Goal: Check status: Check status

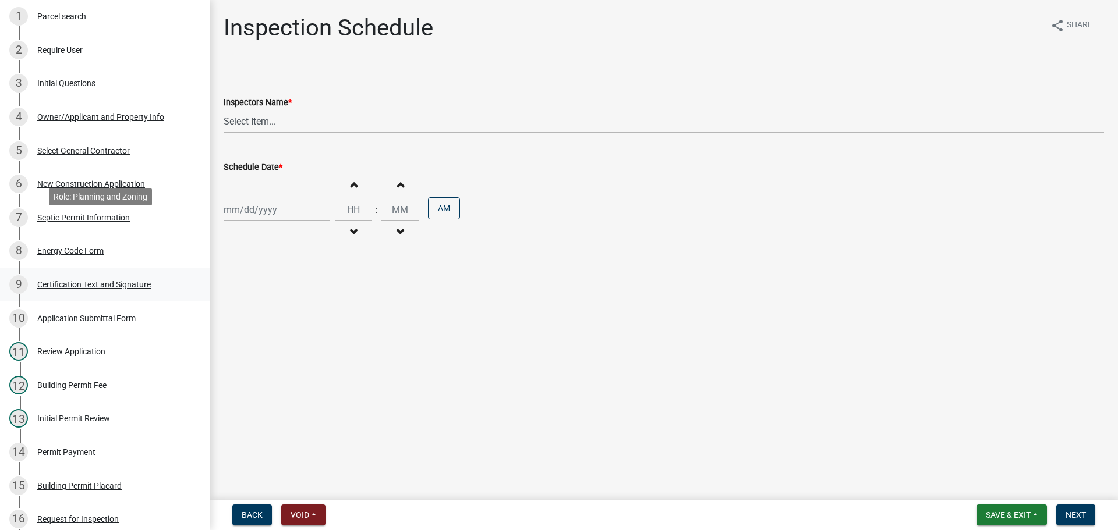
scroll to position [407, 0]
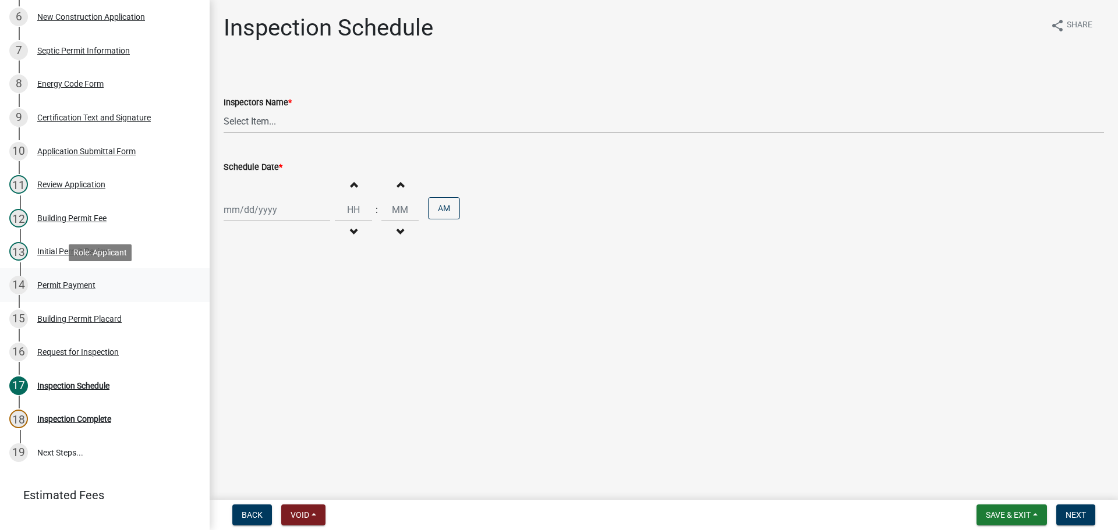
click at [75, 282] on div "Permit Payment" at bounding box center [66, 285] width 58 height 8
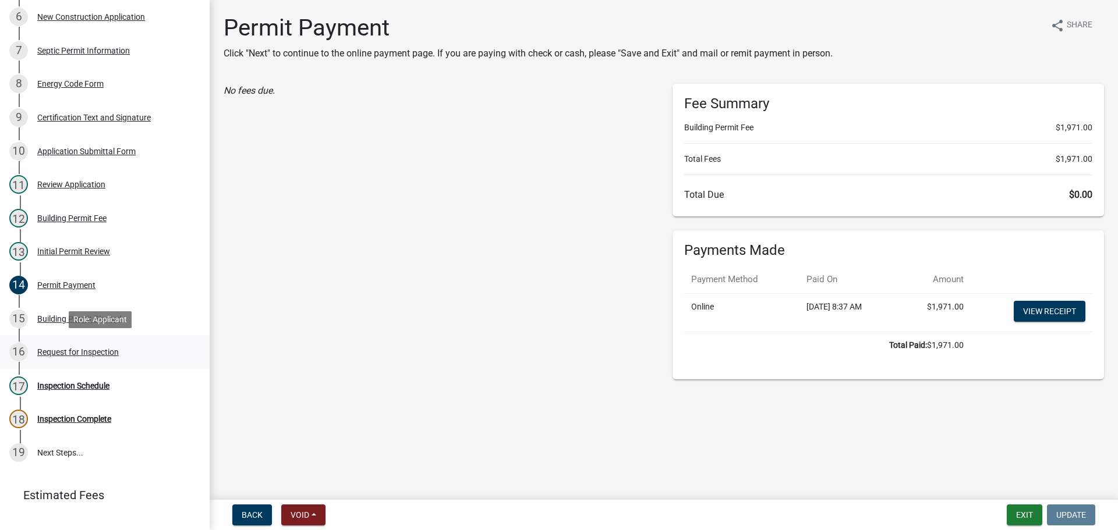
click at [109, 349] on div "Request for Inspection" at bounding box center [77, 352] width 81 height 8
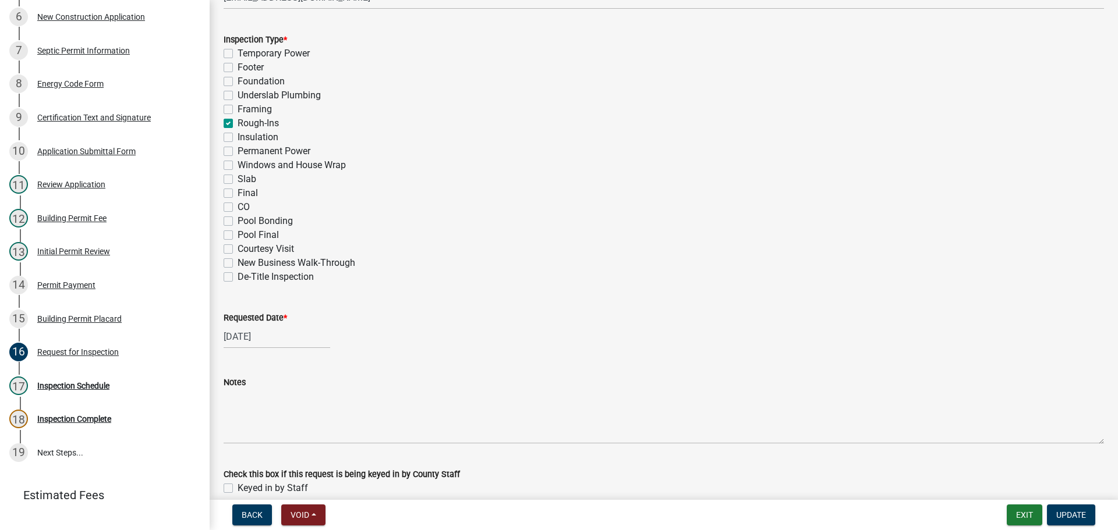
scroll to position [572, 0]
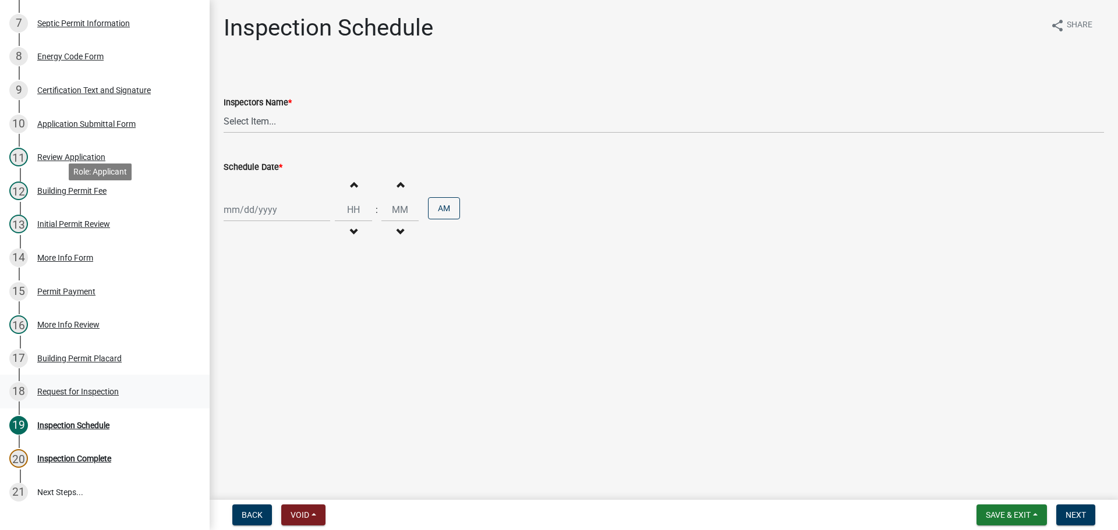
scroll to position [522, 0]
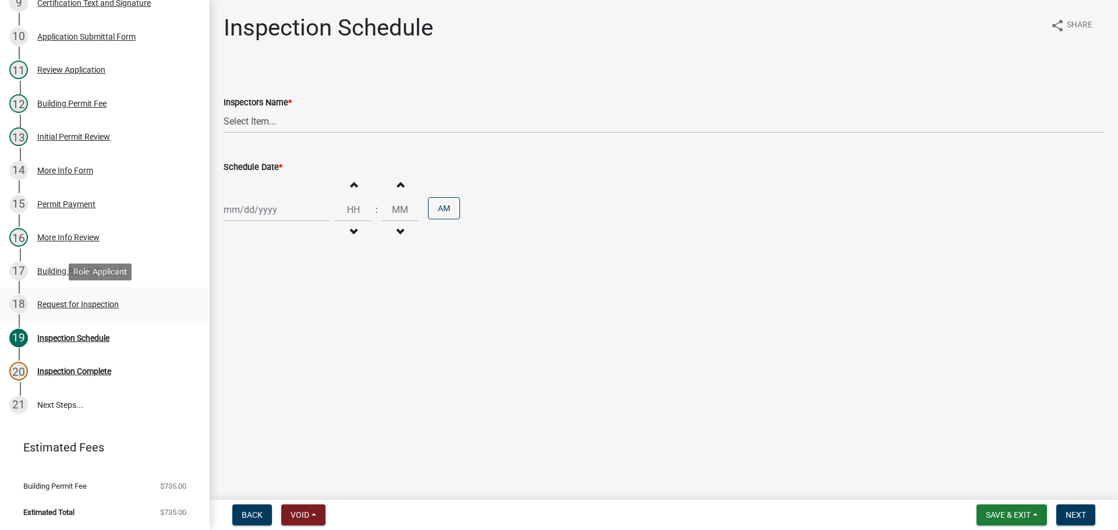
click at [86, 302] on div "Request for Inspection" at bounding box center [77, 304] width 81 height 8
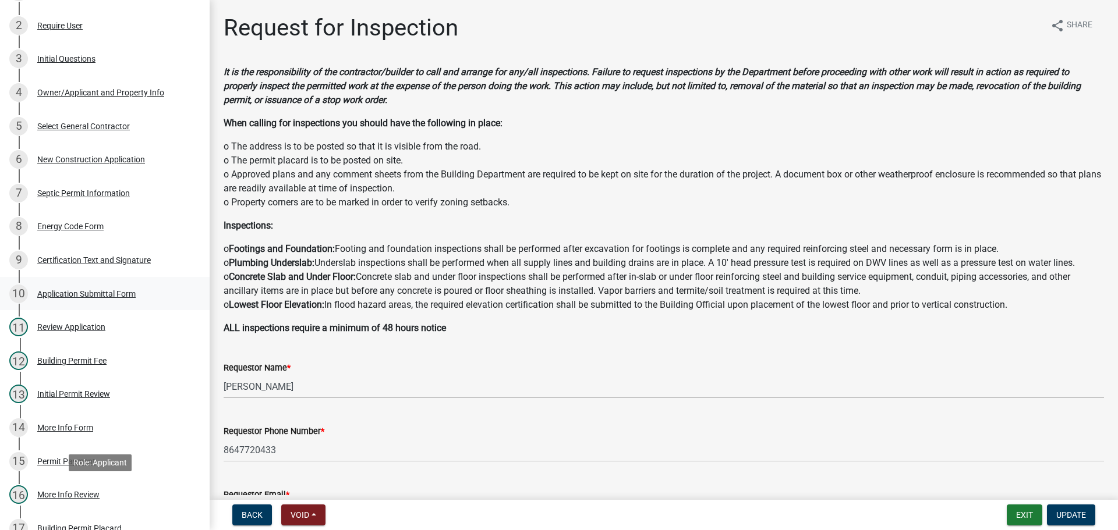
scroll to position [56, 0]
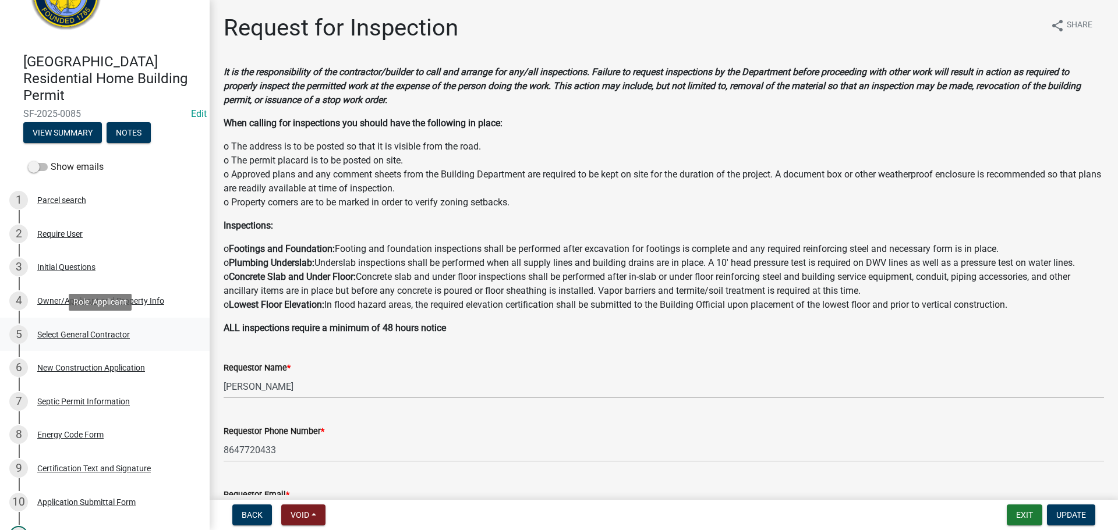
click at [100, 333] on div "Select General Contractor" at bounding box center [83, 335] width 93 height 8
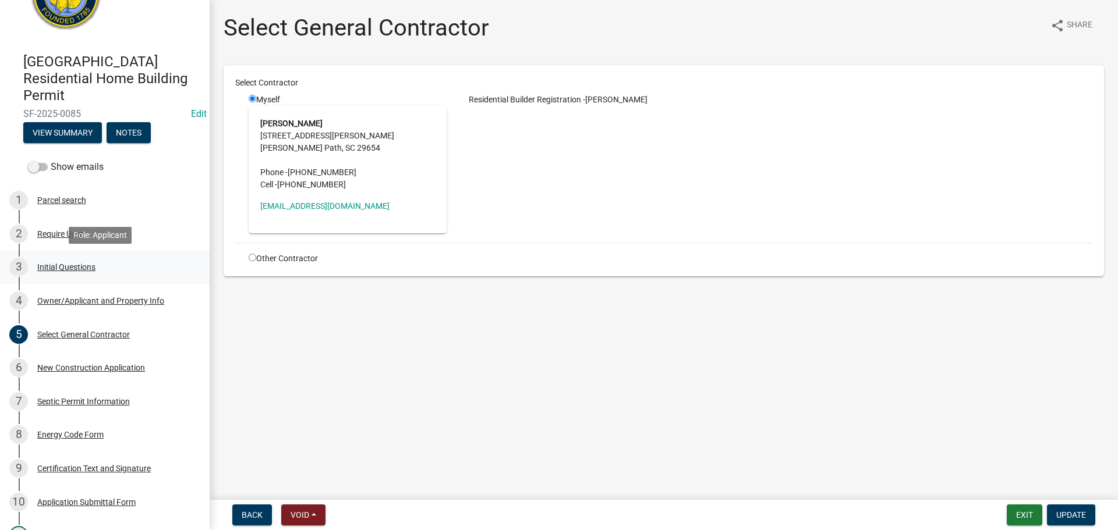
click at [84, 265] on div "Initial Questions" at bounding box center [66, 267] width 58 height 8
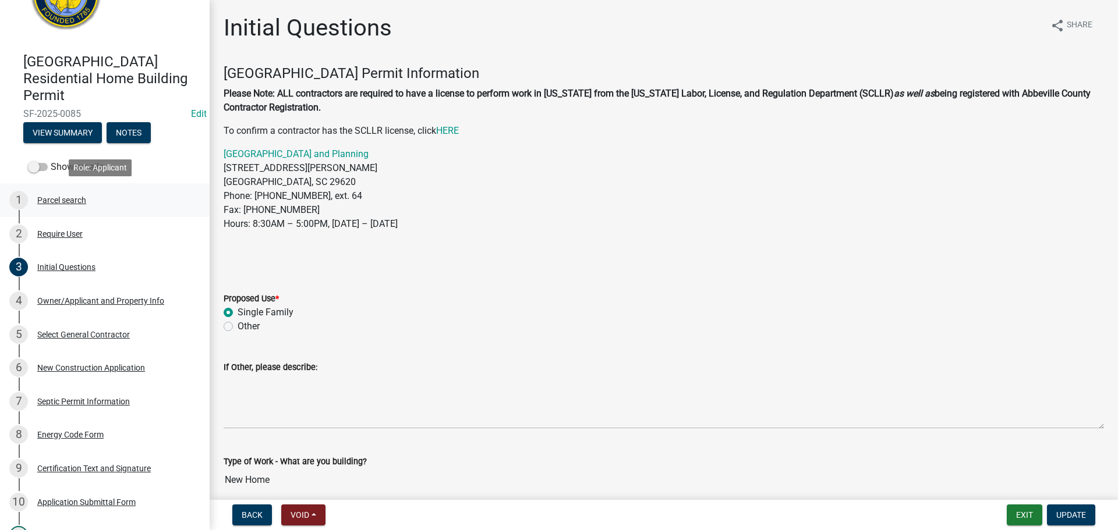
click at [76, 194] on div "1 Parcel search" at bounding box center [100, 200] width 182 height 19
